Goal: Task Accomplishment & Management: Complete application form

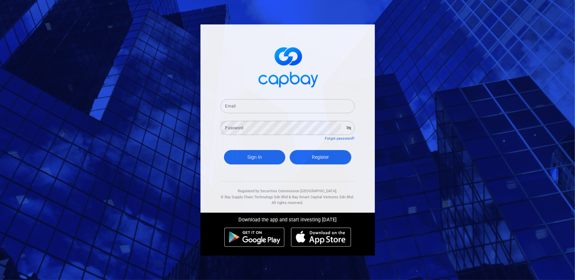
click at [332, 155] on link "Register" at bounding box center [321, 157] width 62 height 14
select select "MY"
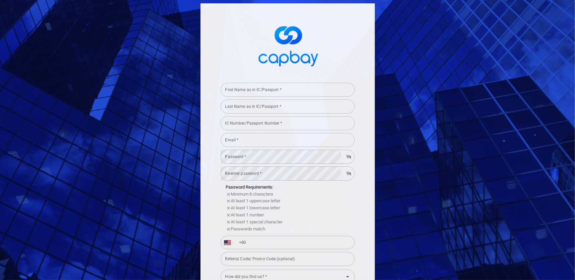
click at [248, 90] on input "First Name as in IC/Passport *" at bounding box center [288, 90] width 134 height 14
type input "h"
click at [270, 108] on input "Last Name as in IC/Passport *" at bounding box center [288, 107] width 134 height 14
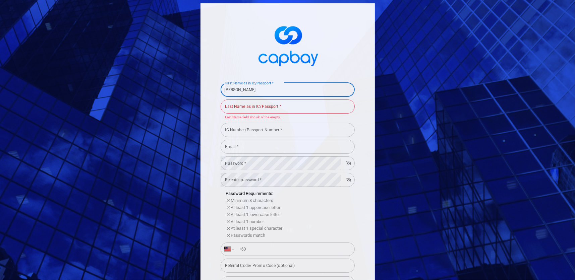
drag, startPoint x: 279, startPoint y: 90, endPoint x: 238, endPoint y: 92, distance: 41.3
click at [238, 92] on input "[PERSON_NAME]" at bounding box center [288, 90] width 134 height 14
type input "[PERSON_NAME]"
click at [351, 127] on input "IC Number/Passport Number *" at bounding box center [288, 130] width 134 height 14
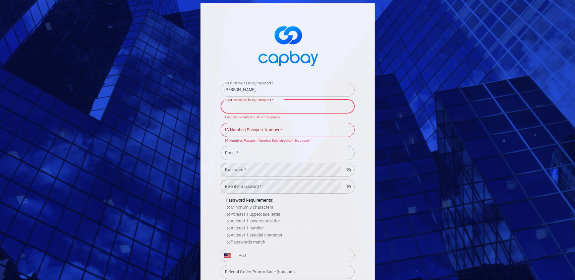
click at [275, 109] on input "Last Name as in IC/Passport *" at bounding box center [288, 107] width 134 height 14
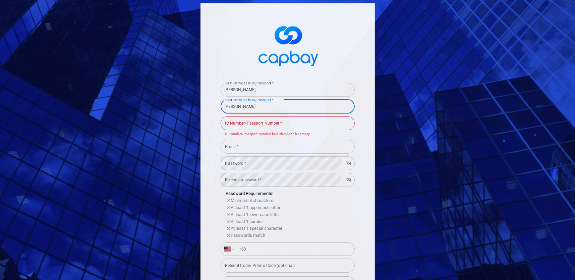
type input "[PERSON_NAME]"
click at [291, 124] on input "IC Number/Passport Number *" at bounding box center [288, 123] width 134 height 14
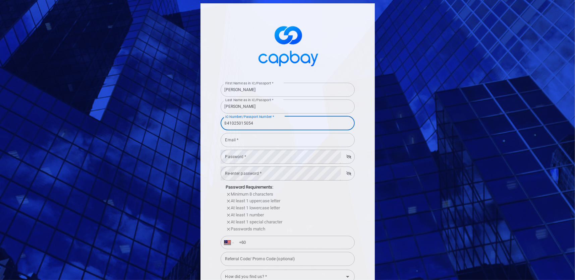
type input "841025015054"
click at [289, 144] on input "Email *" at bounding box center [288, 140] width 134 height 14
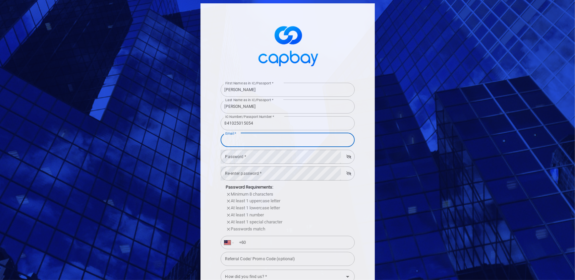
type input "[EMAIL_ADDRESS][DOMAIN_NAME]"
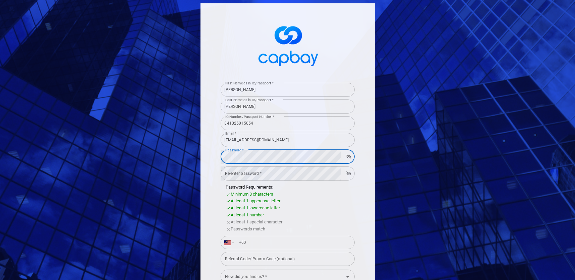
click at [347, 157] on icon "button" at bounding box center [349, 157] width 5 height 4
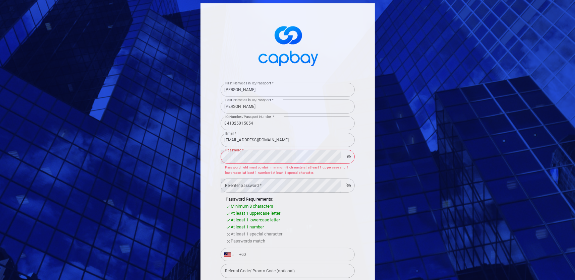
click at [347, 157] on icon "button" at bounding box center [349, 156] width 5 height 3
click at [43, 143] on div "First Name as in IC/Passport * Haslinda First Name as in IC/Passport * Last Nam…" at bounding box center [287, 140] width 575 height 280
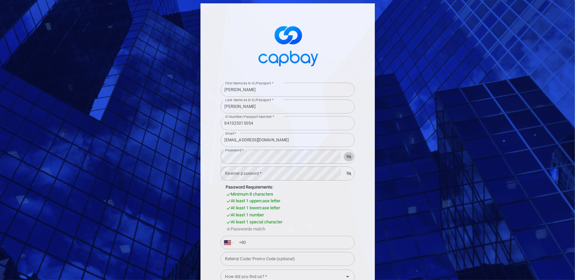
click at [347, 158] on icon "button" at bounding box center [349, 157] width 5 height 4
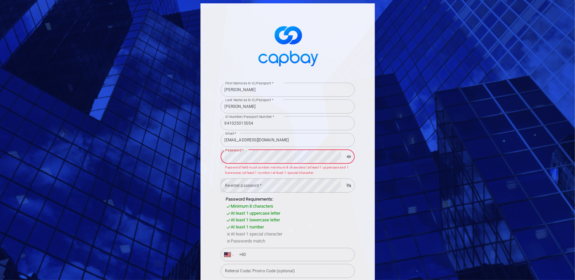
click at [209, 154] on div "First Name as in IC/Passport * Haslinda First Name as in IC/Passport * Last Nam…" at bounding box center [288, 191] width 174 height 377
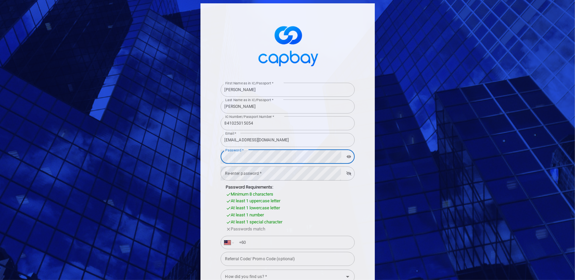
click at [306, 210] on div "At least 1 lowercase letter" at bounding box center [290, 208] width 129 height 7
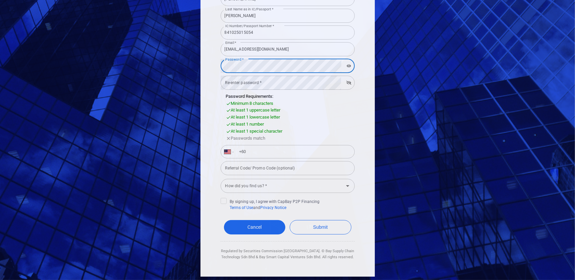
click at [215, 64] on div "First Name as in IC/Passport * Haslinda First Name as in IC/Passport * Last Nam…" at bounding box center [288, 94] width 174 height 365
drag, startPoint x: 215, startPoint y: 64, endPoint x: 412, endPoint y: 109, distance: 201.4
click at [412, 109] on div "First Name as in IC/Passport * Haslinda First Name as in IC/Passport * Last Nam…" at bounding box center [287, 140] width 575 height 280
click at [126, 57] on div "First Name as in IC/Passport * Haslinda First Name as in IC/Passport * Last Nam…" at bounding box center [287, 140] width 575 height 280
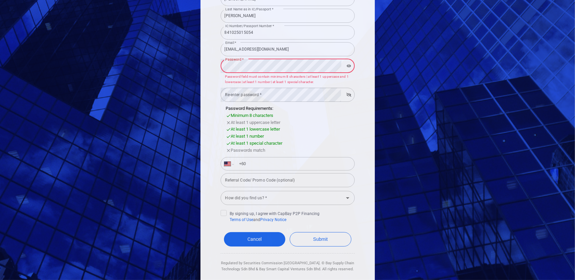
scroll to position [103, 0]
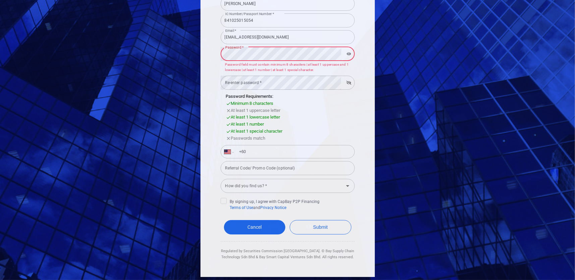
click at [309, 171] on input "Referral Code/ Promo Code (optional)" at bounding box center [288, 168] width 134 height 14
click at [145, 41] on div "First Name as in IC/Passport * Haslinda First Name as in IC/Passport * Last Nam…" at bounding box center [287, 140] width 575 height 280
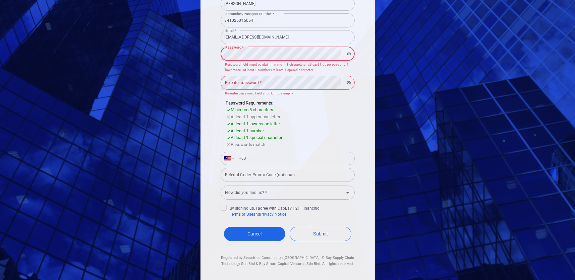
scroll to position [98, 0]
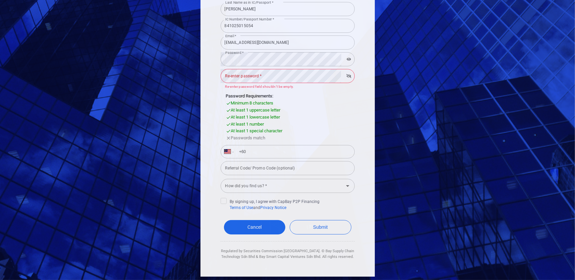
click at [302, 137] on div "Passwords match" at bounding box center [290, 138] width 129 height 7
drag, startPoint x: 261, startPoint y: 138, endPoint x: 257, endPoint y: 139, distance: 3.8
click at [261, 139] on span "Passwords match" at bounding box center [248, 138] width 35 height 5
drag, startPoint x: 245, startPoint y: 139, endPoint x: 228, endPoint y: 136, distance: 17.1
click at [241, 138] on span "Passwords match" at bounding box center [248, 138] width 35 height 5
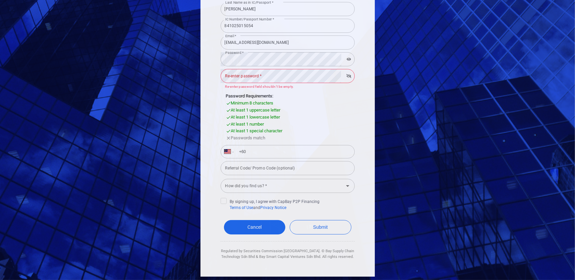
click at [226, 137] on icon at bounding box center [228, 138] width 5 height 5
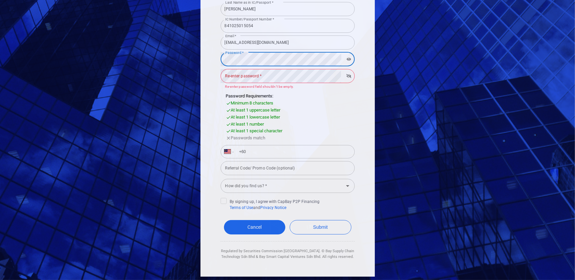
click at [208, 56] on div "First Name as in IC/Passport * Haslinda First Name as in IC/Passport * Last Nam…" at bounding box center [288, 91] width 174 height 371
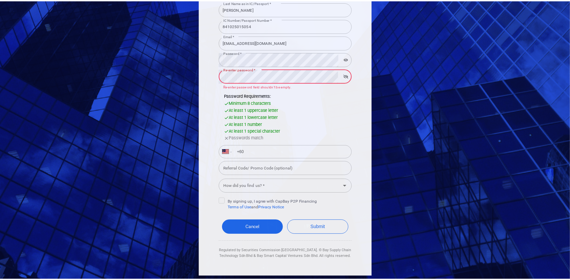
scroll to position [91, 0]
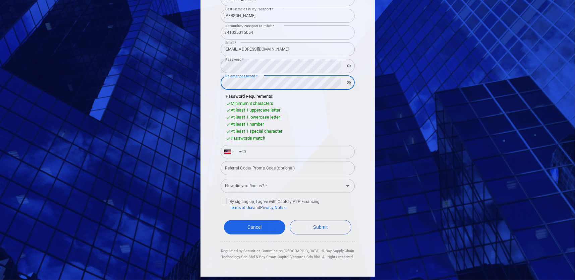
click at [316, 115] on div "At least 1 lowercase letter" at bounding box center [290, 117] width 129 height 7
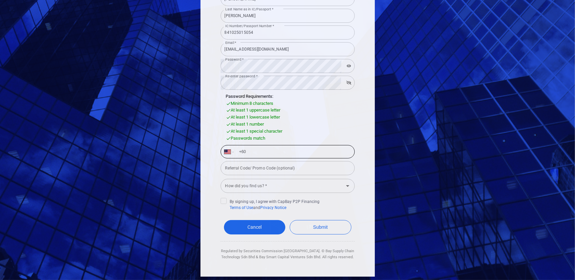
click at [295, 157] on input "+60" at bounding box center [293, 152] width 116 height 11
type input "[PHONE_NUMBER]"
click at [287, 189] on input "How did you find us? *" at bounding box center [282, 186] width 119 height 12
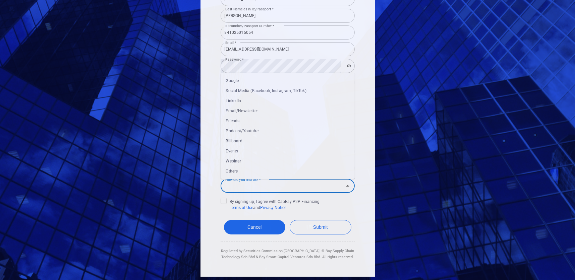
click at [245, 83] on li "Google" at bounding box center [288, 81] width 134 height 10
type input "Google"
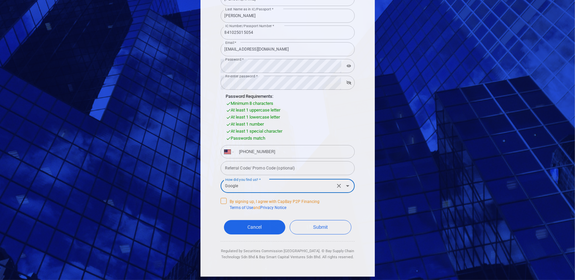
click at [221, 201] on icon at bounding box center [223, 200] width 5 height 5
click at [0, 0] on input "By signing up, I agree with CapBay P2P Financing Terms of Use and Privacy Notice" at bounding box center [0, 0] width 0 height 0
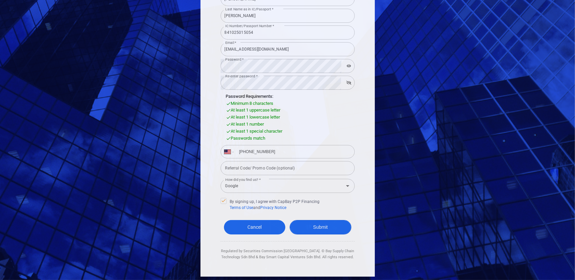
click at [336, 227] on button "Submit" at bounding box center [321, 227] width 62 height 14
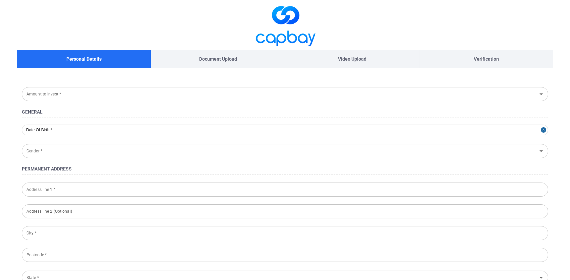
type input "[DATE]"
type input "[DEMOGRAPHIC_DATA]"
type input "841025-01-5054"
click at [221, 56] on p "Document Upload" at bounding box center [218, 58] width 38 height 7
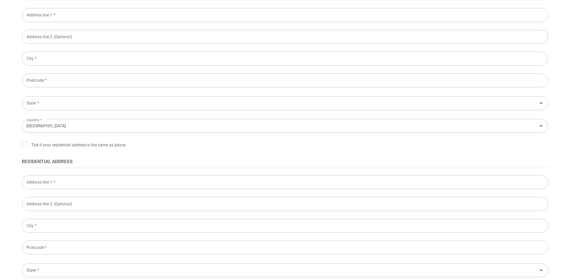
scroll to position [7, 0]
